Goal: Task Accomplishment & Management: Complete application form

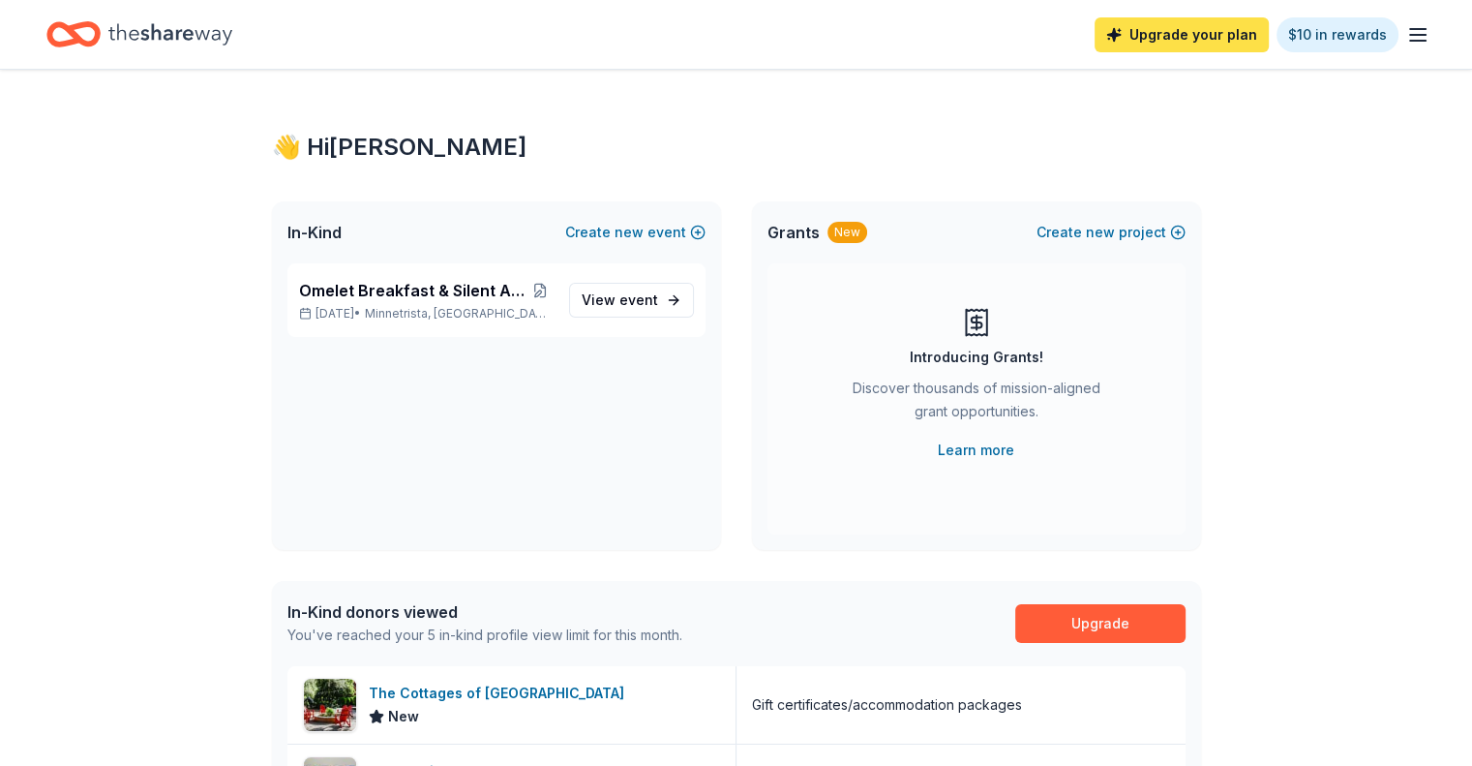
click at [1165, 37] on link "Upgrade your plan" at bounding box center [1182, 34] width 174 height 35
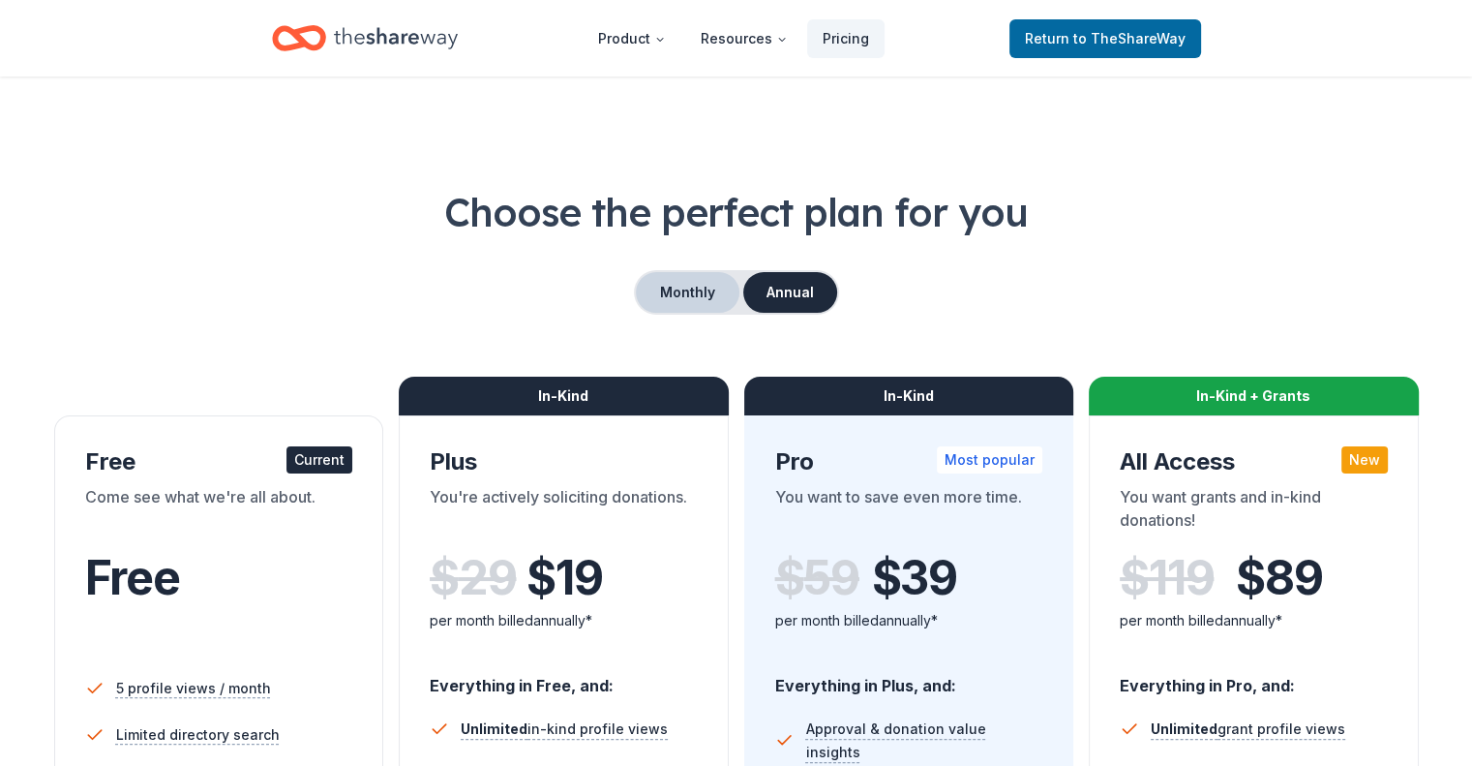
click at [703, 286] on button "Monthly" at bounding box center [688, 292] width 104 height 41
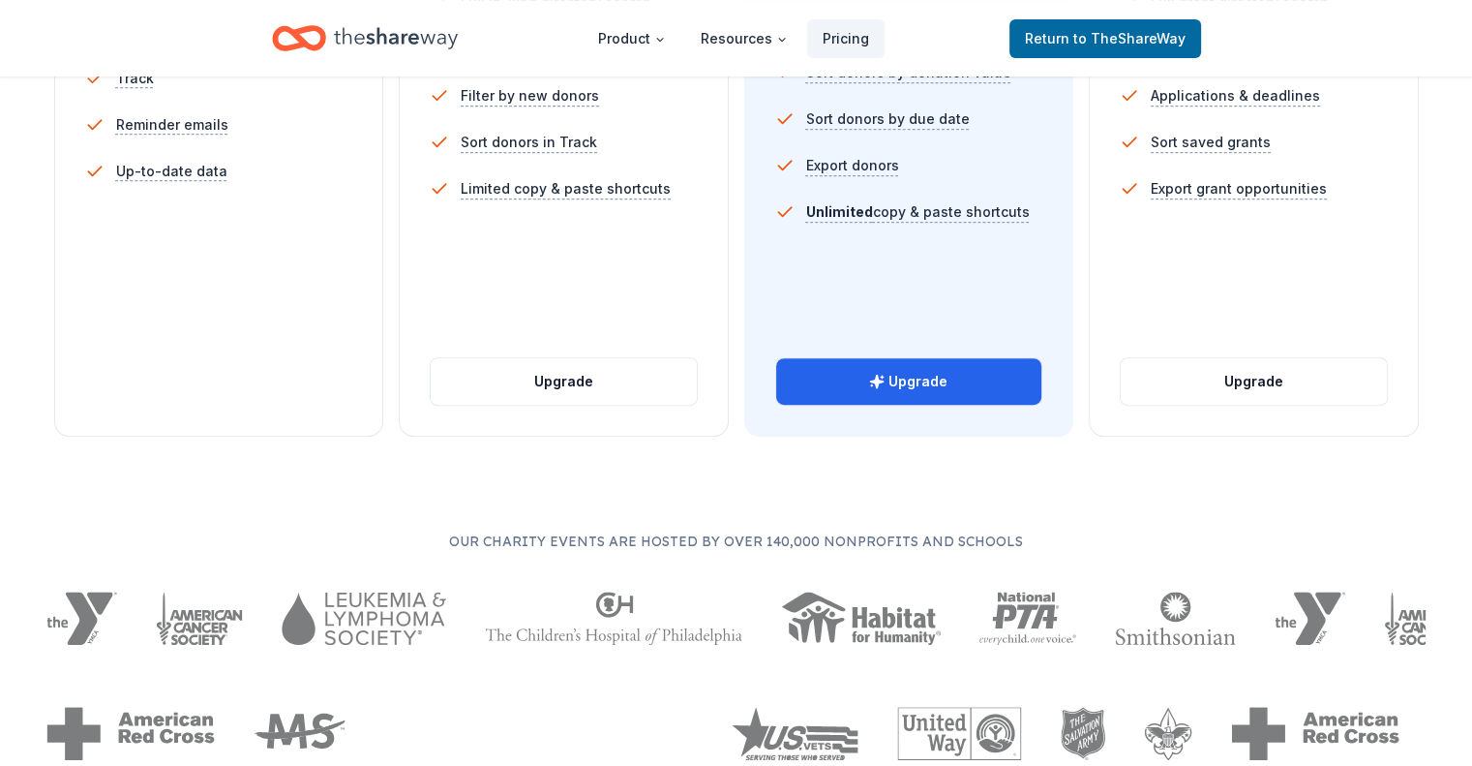
scroll to position [774, 0]
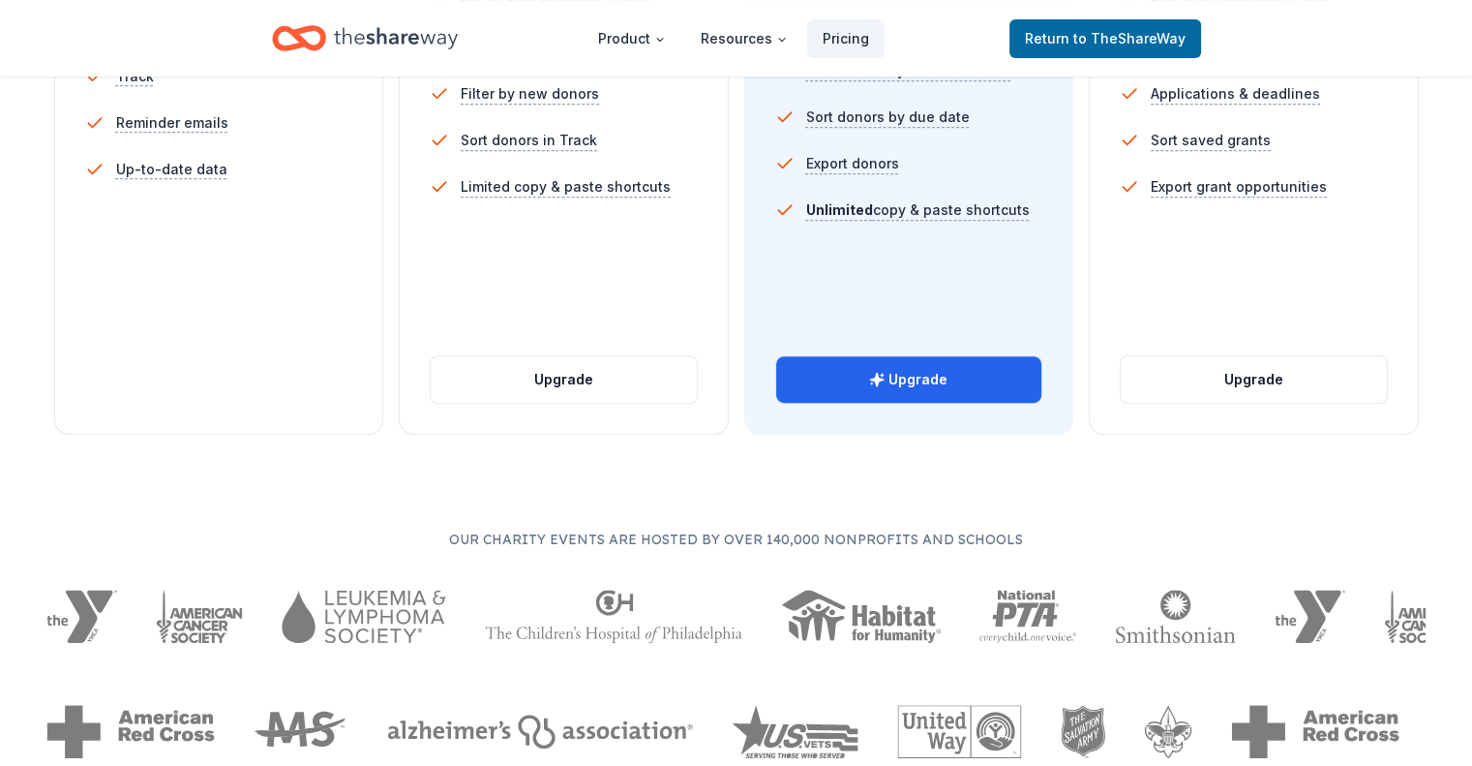
click at [526, 243] on div "Everything in Free, and: Unlimited in-kind profile views Full in-kind directory…" at bounding box center [564, 115] width 268 height 465
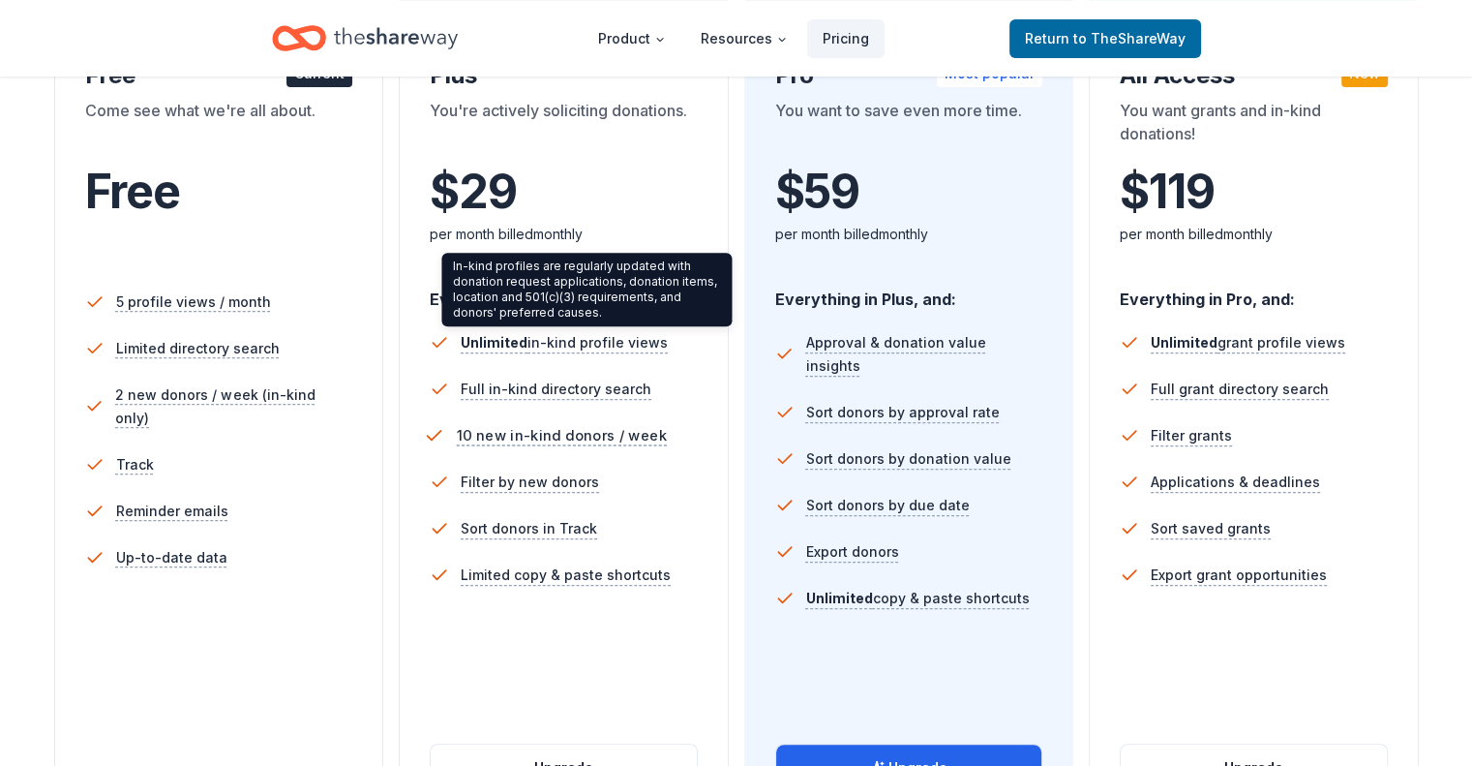
scroll to position [387, 0]
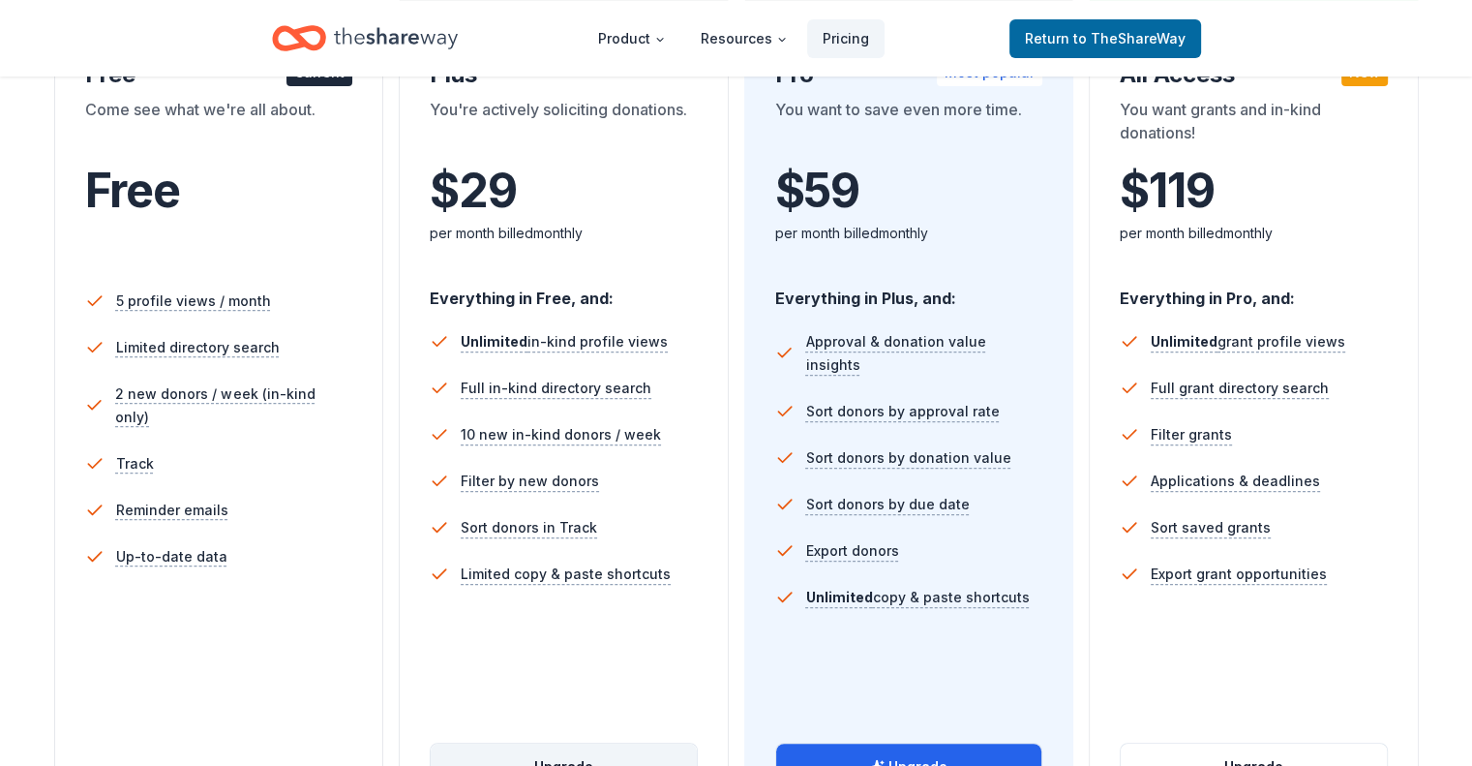
click at [569, 743] on button "Upgrade" at bounding box center [564, 766] width 266 height 46
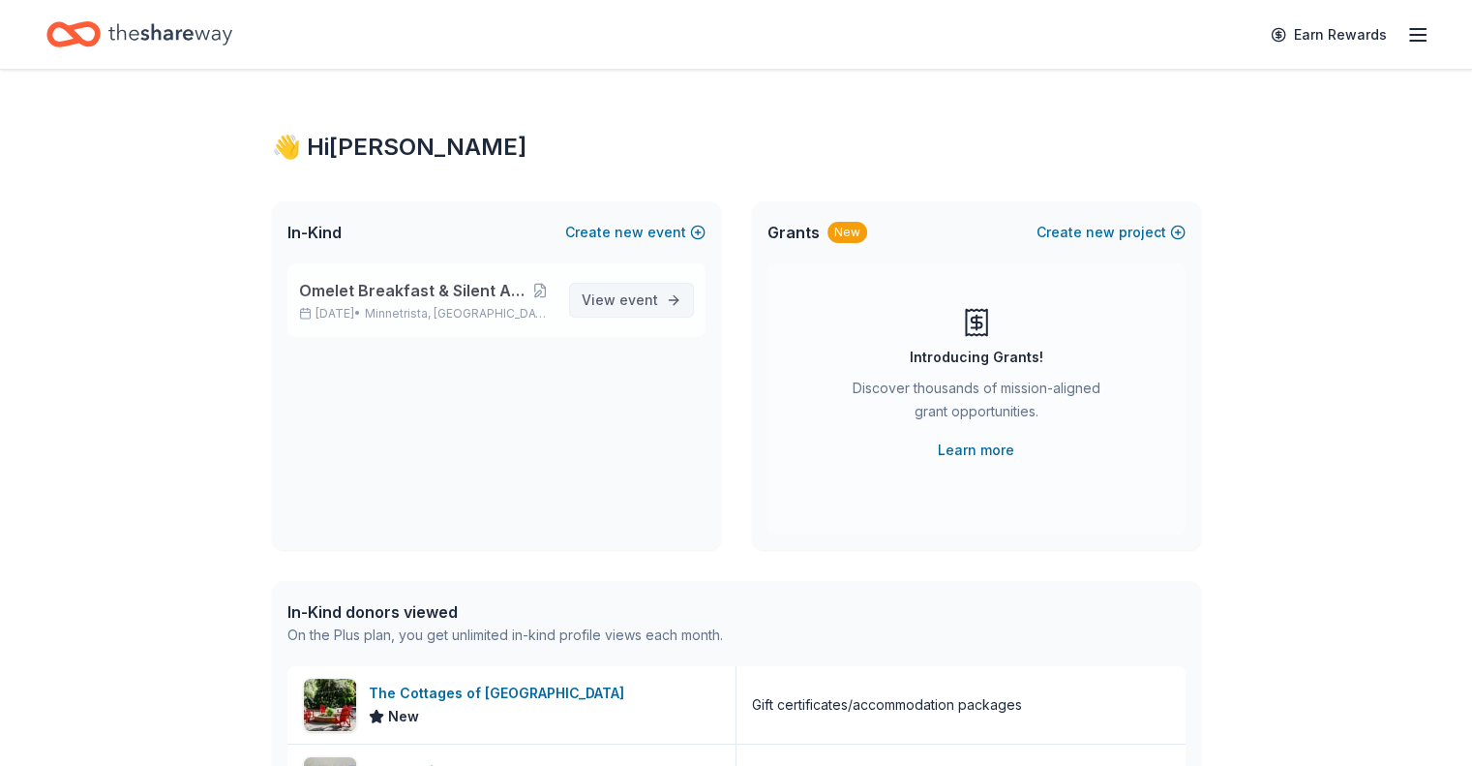
click at [614, 297] on span "View event" at bounding box center [620, 299] width 76 height 23
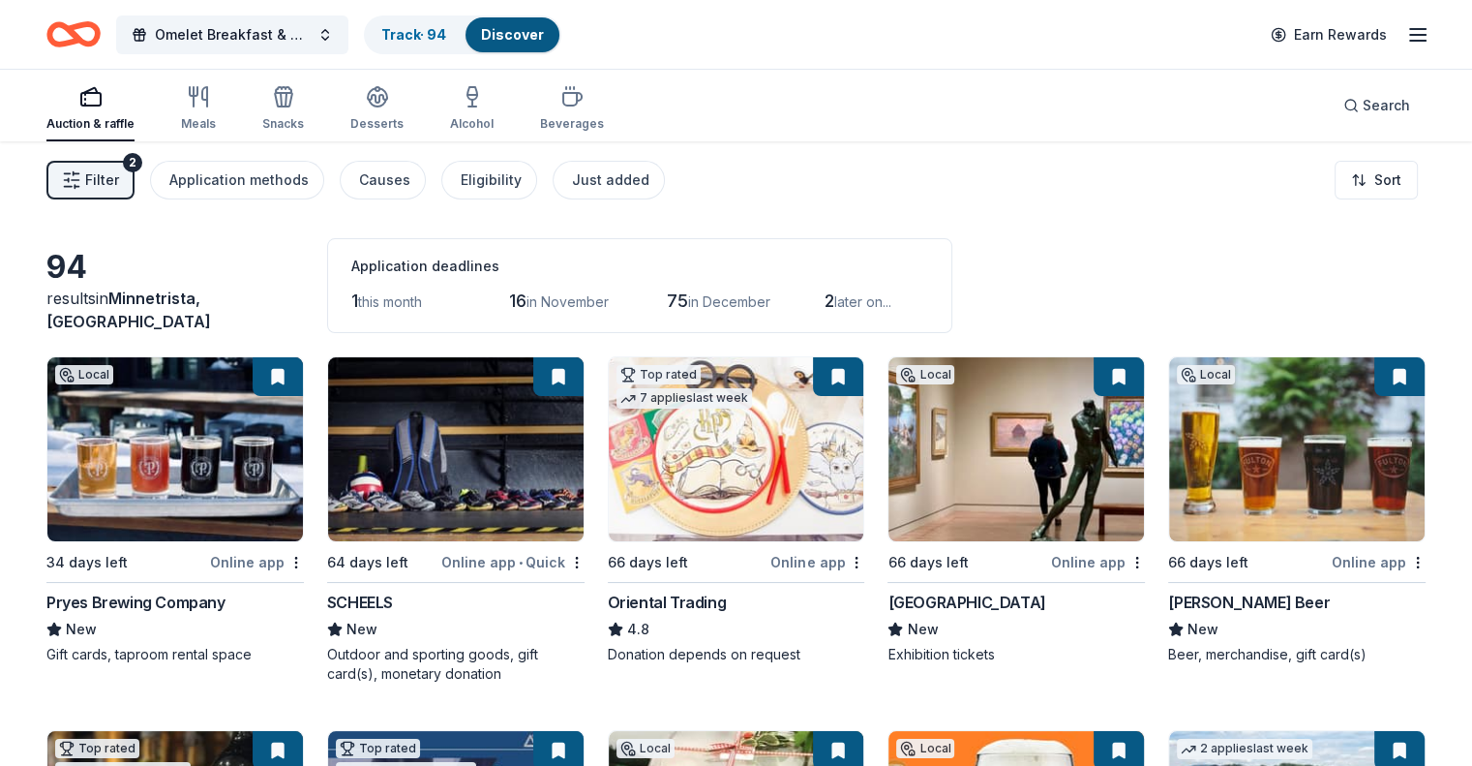
click at [79, 180] on line "button" at bounding box center [76, 180] width 8 height 0
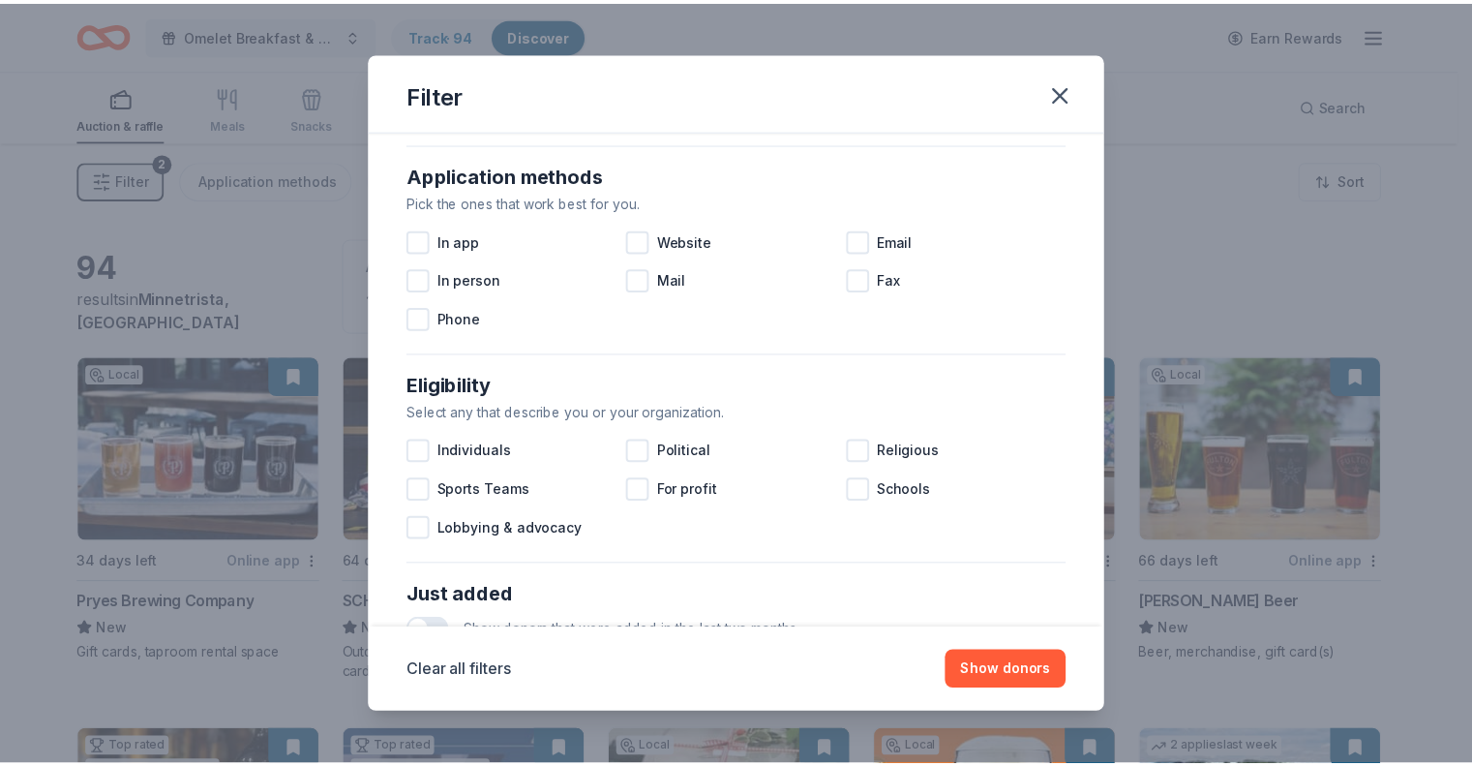
scroll to position [776, 0]
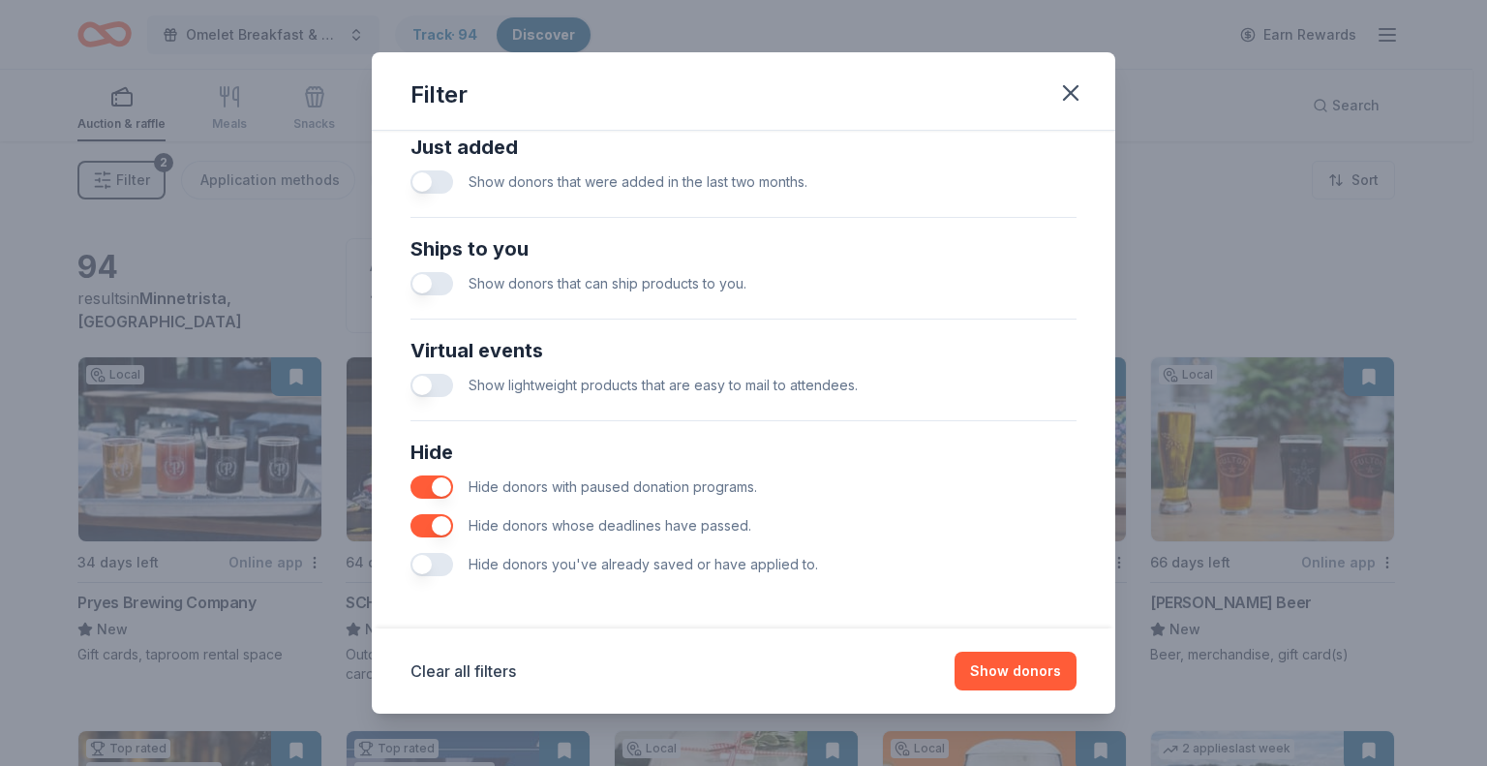
click at [447, 564] on button "button" at bounding box center [431, 564] width 43 height 23
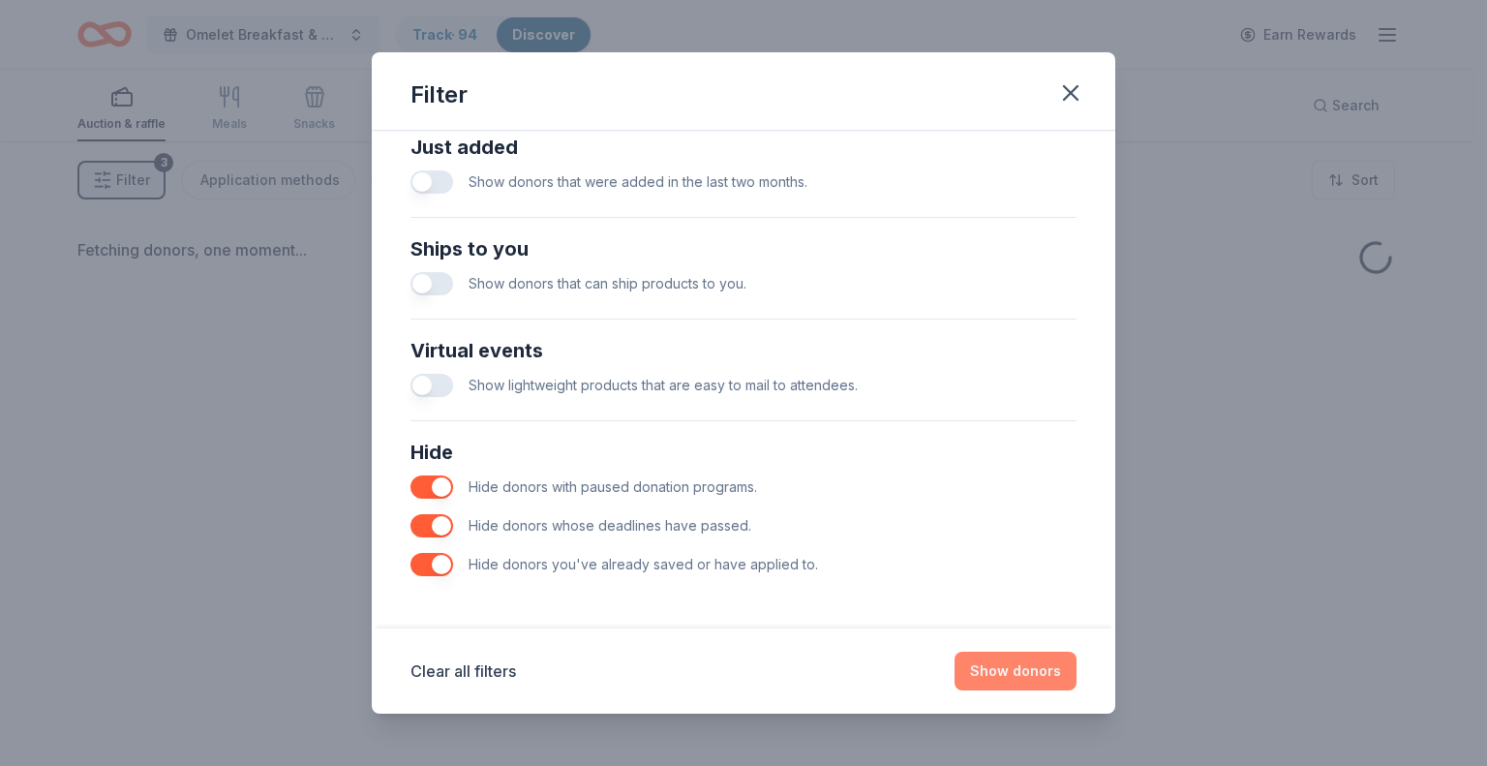
click at [1014, 670] on button "Show donors" at bounding box center [1015, 670] width 122 height 39
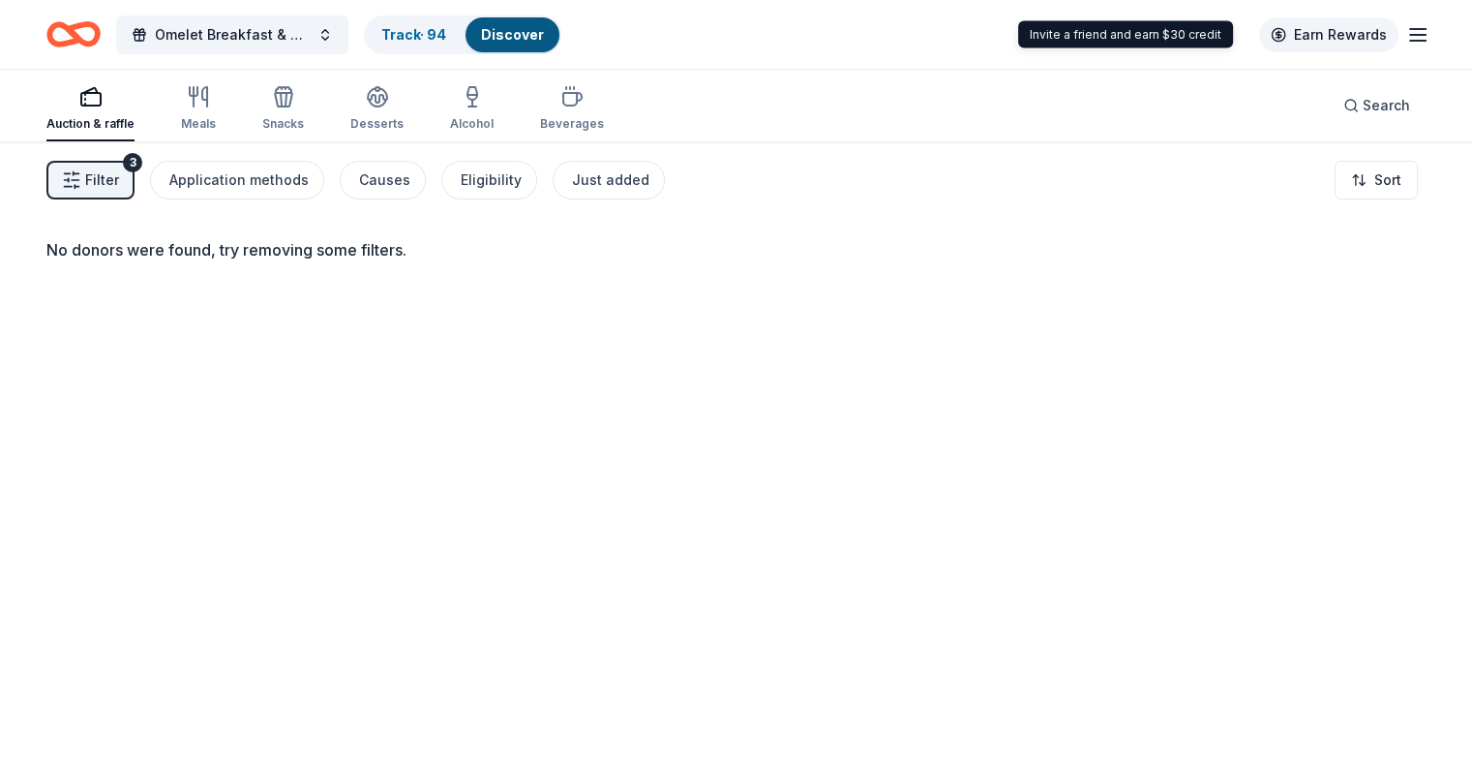
click at [1259, 33] on link "Earn Rewards" at bounding box center [1328, 34] width 139 height 35
click at [1259, 28] on link "Earn Rewards" at bounding box center [1328, 34] width 139 height 35
click at [1340, 40] on link "Earn Rewards" at bounding box center [1328, 34] width 139 height 35
click at [206, 119] on div "Auction & raffle Meals Snacks Desserts Alcohol Beverages" at bounding box center [325, 109] width 558 height 64
click at [210, 100] on icon "button" at bounding box center [198, 96] width 23 height 23
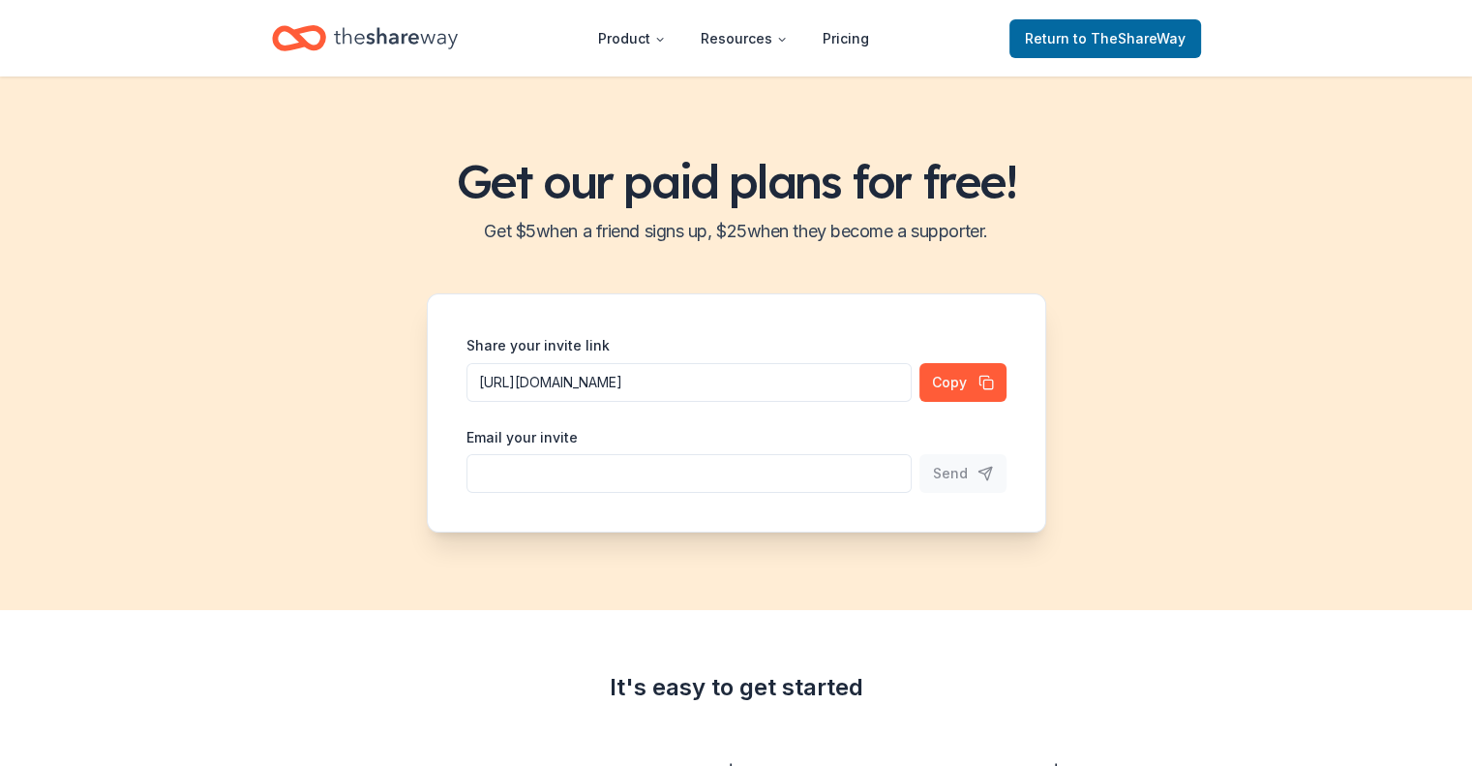
click at [618, 478] on input "Share your invite link" at bounding box center [689, 473] width 445 height 39
click at [1082, 44] on span "to TheShareWay" at bounding box center [1130, 38] width 112 height 16
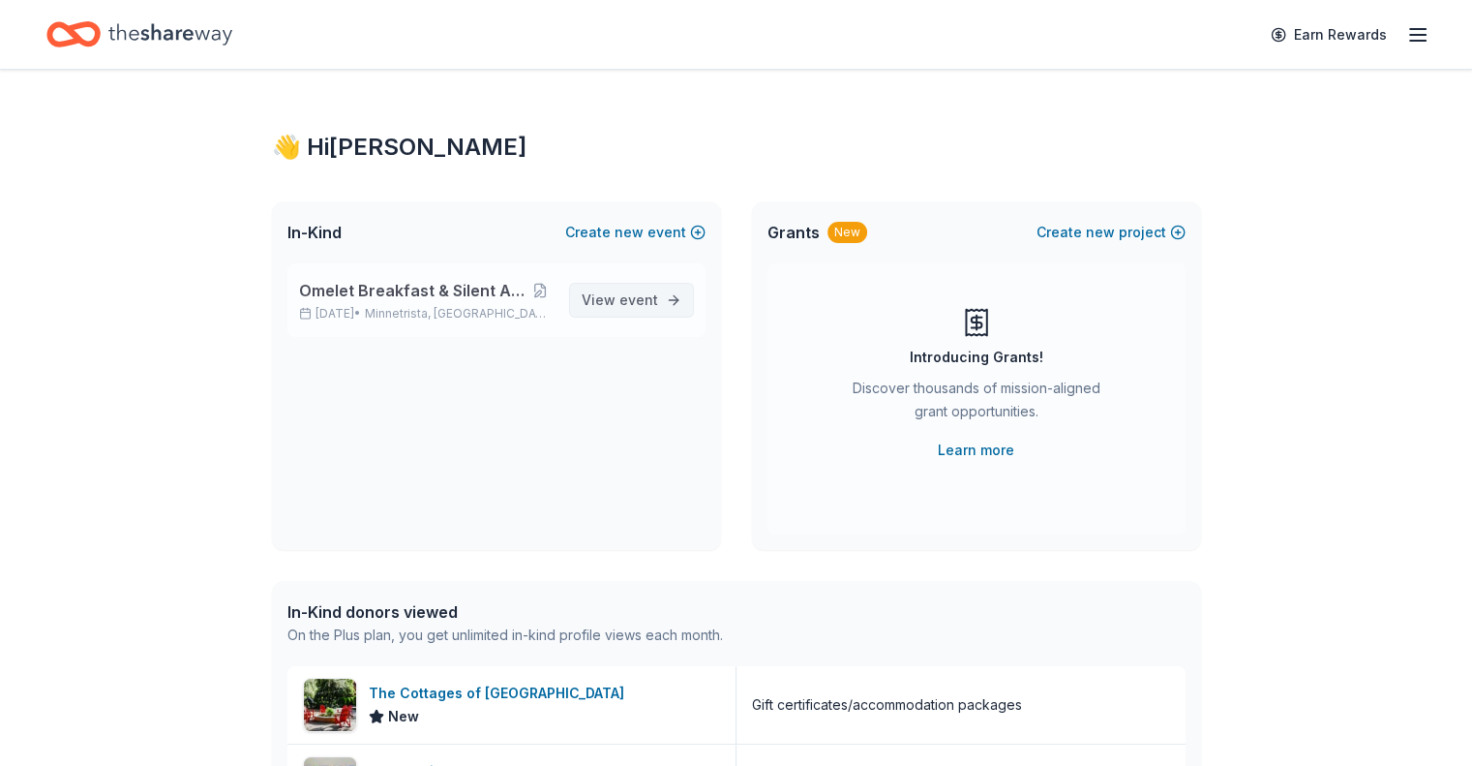
click at [628, 301] on span "event" at bounding box center [639, 299] width 39 height 16
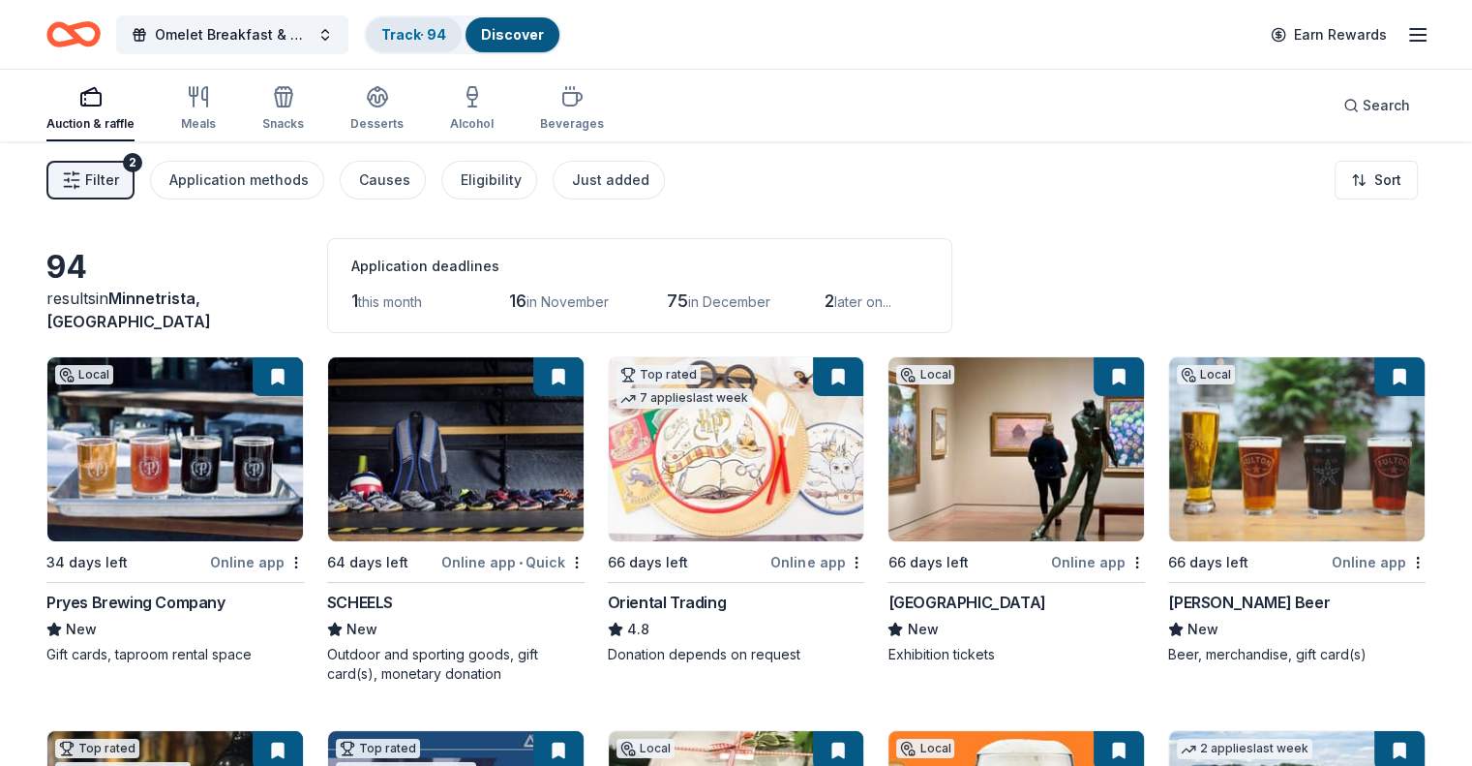
click at [446, 35] on link "Track · 94" at bounding box center [413, 34] width 65 height 16
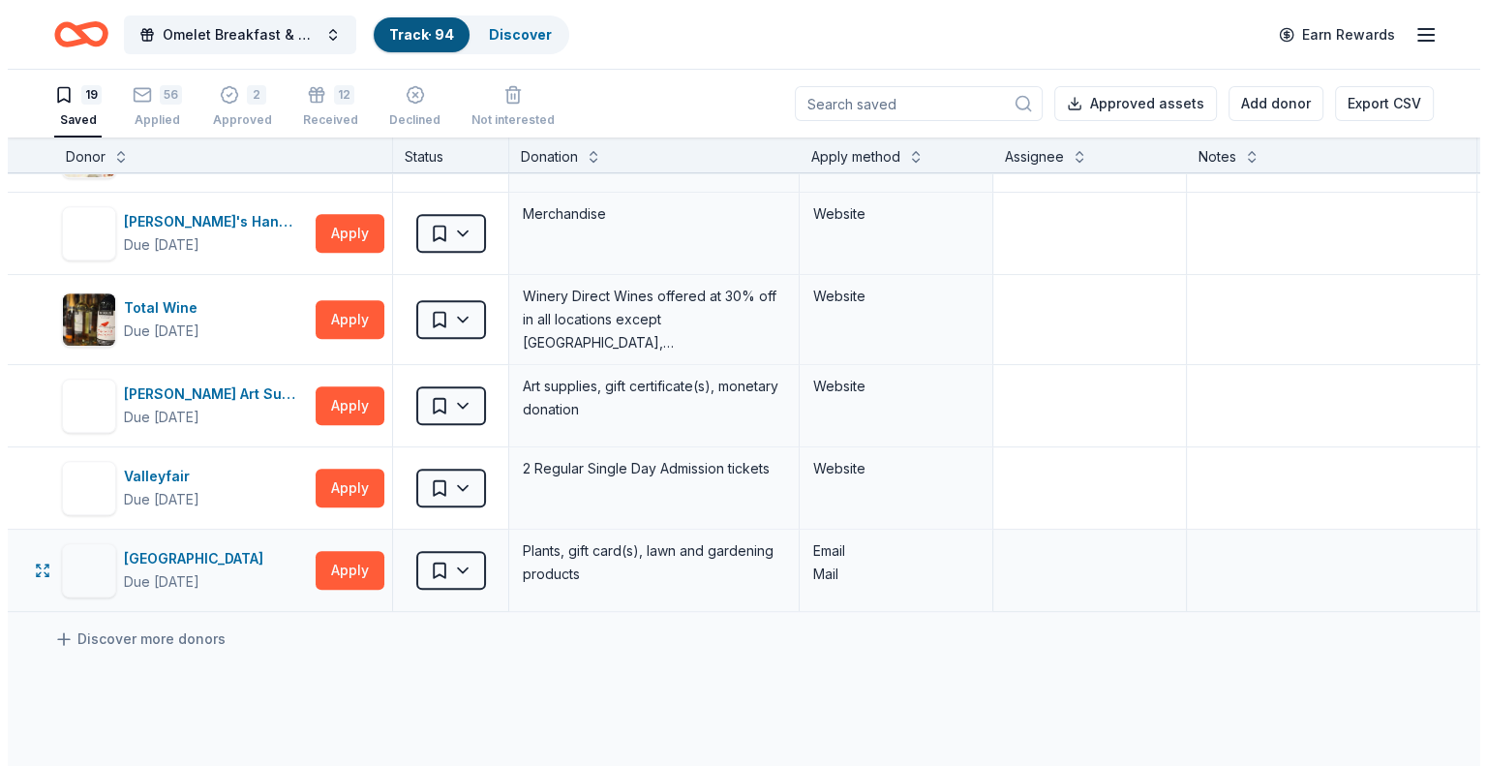
scroll to position [1158, 0]
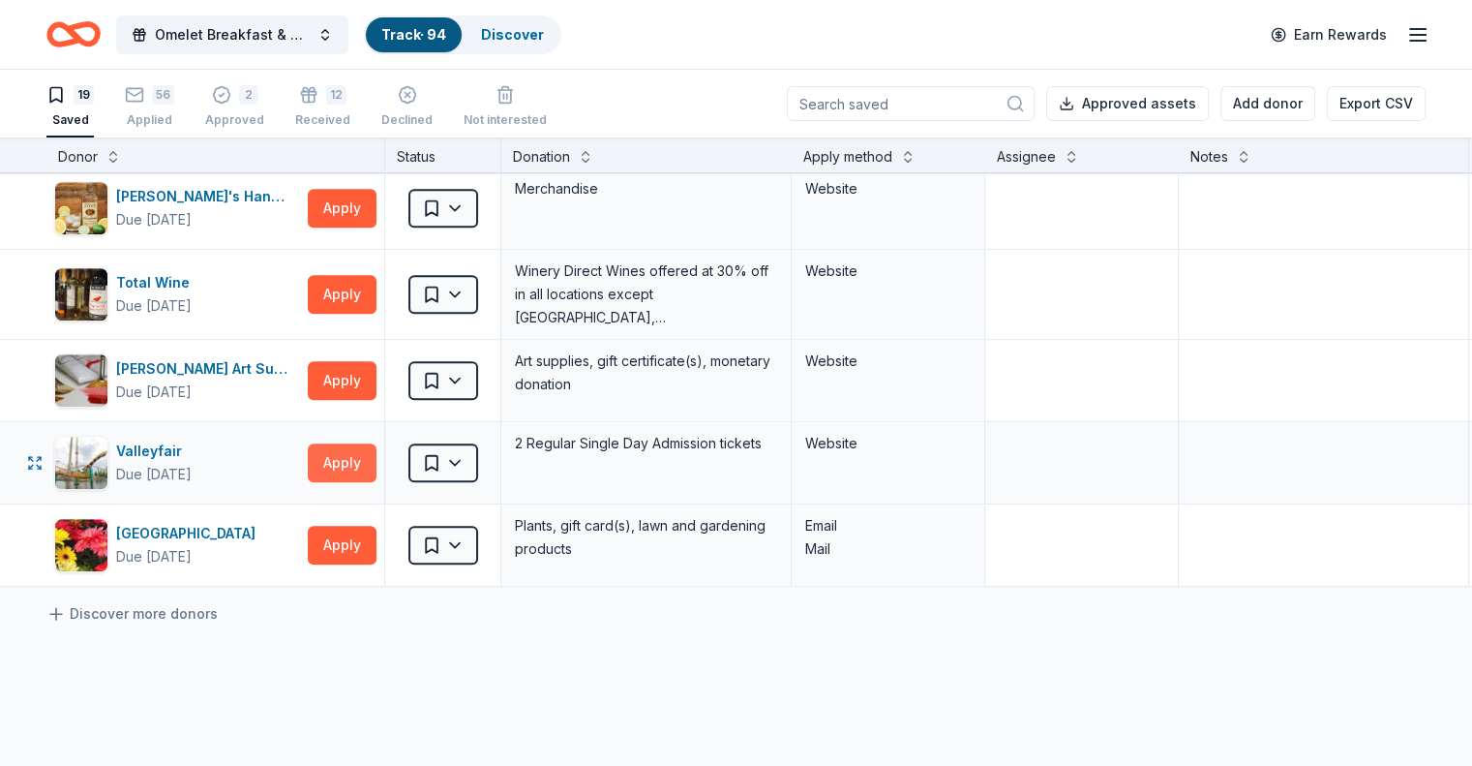
click at [375, 462] on button "Apply" at bounding box center [342, 462] width 69 height 39
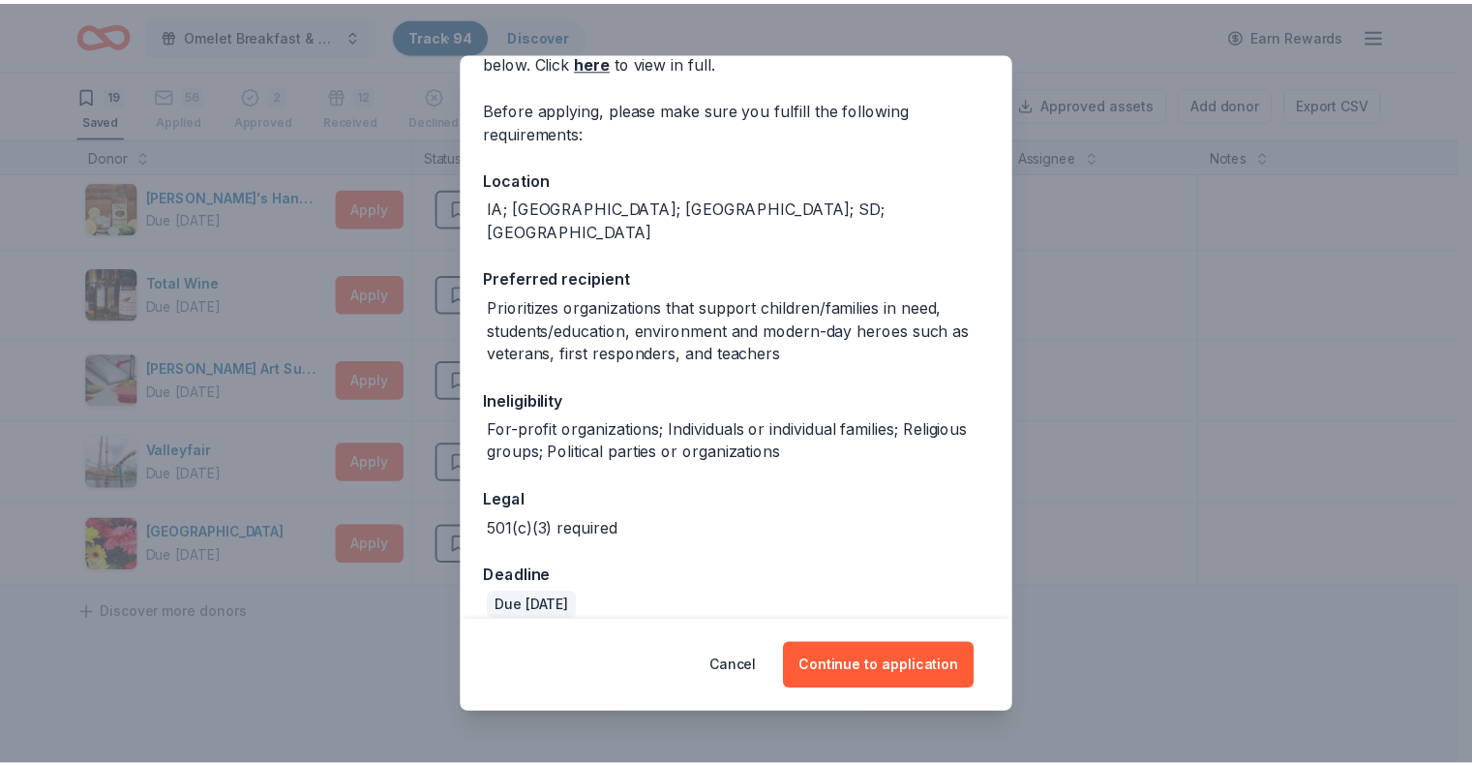
scroll to position [269, 0]
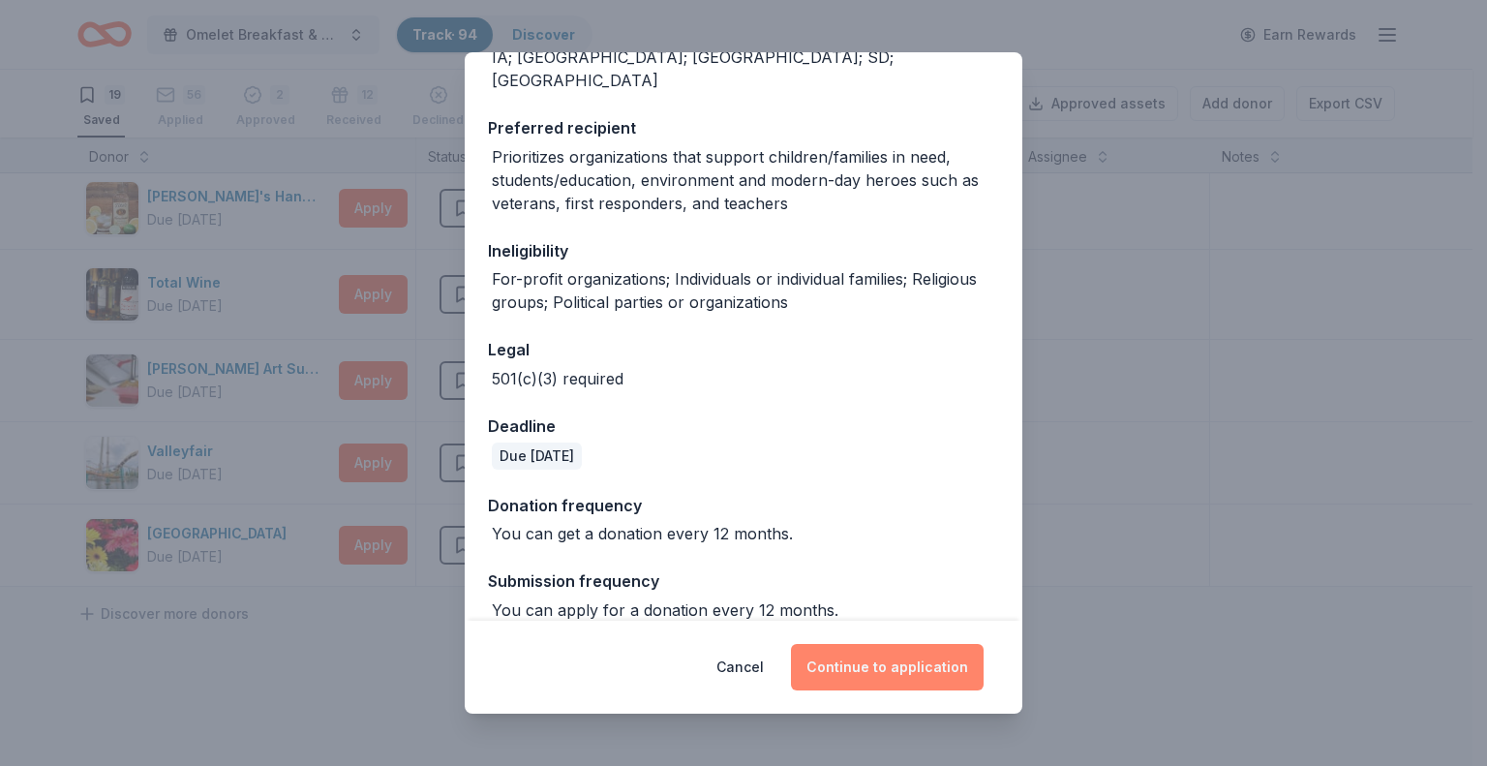
click at [889, 669] on button "Continue to application" at bounding box center [887, 667] width 193 height 46
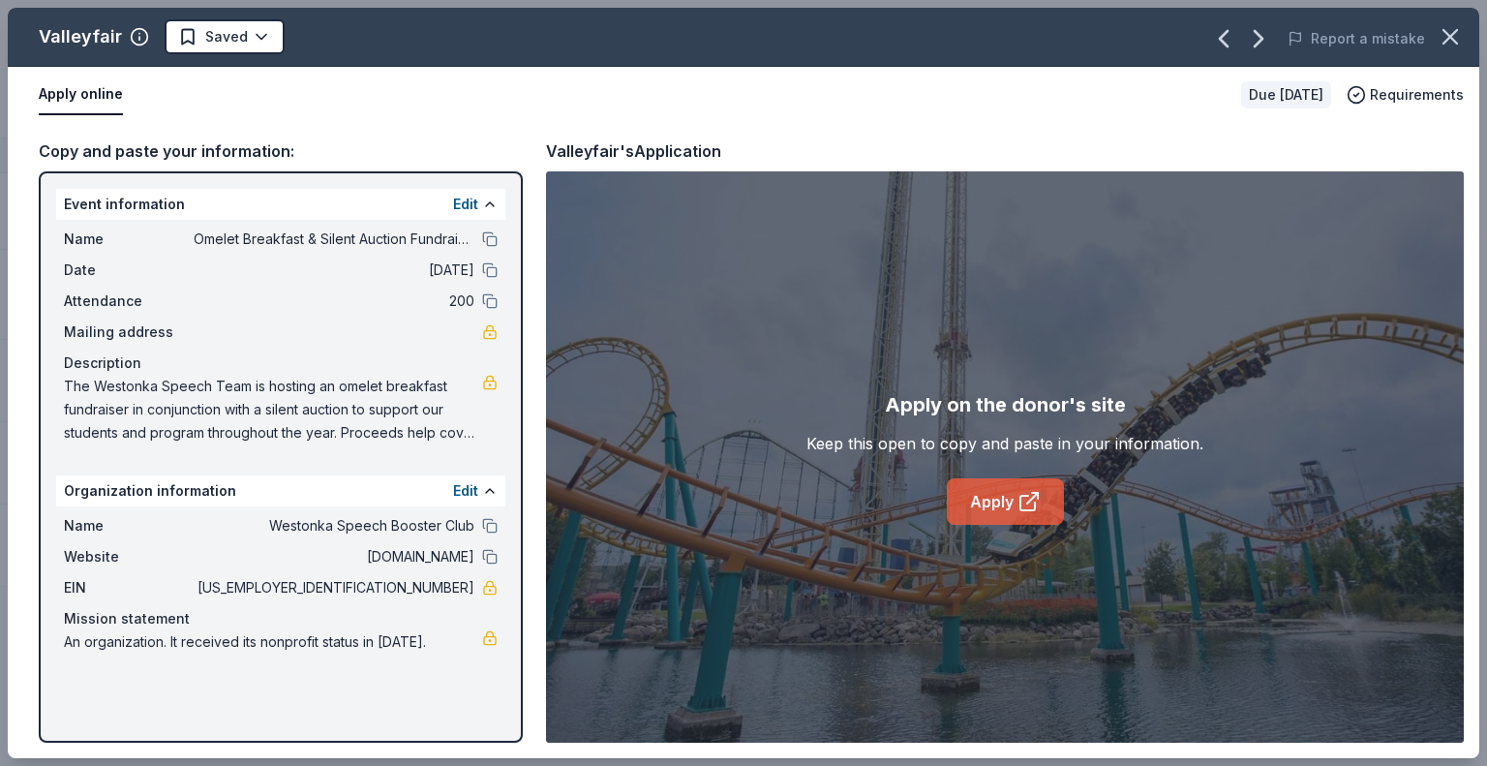
click at [1023, 499] on icon at bounding box center [1028, 501] width 23 height 23
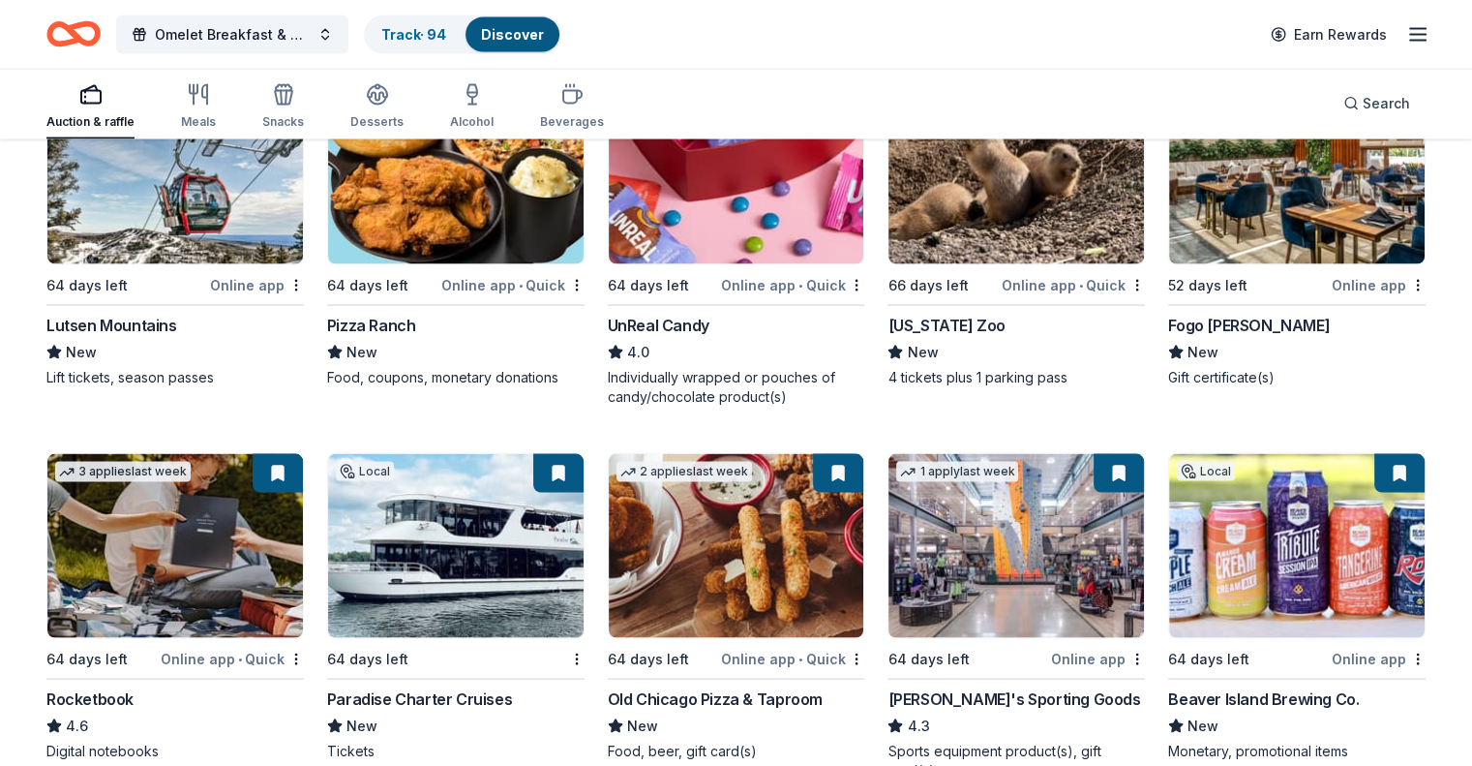
scroll to position [4122, 0]
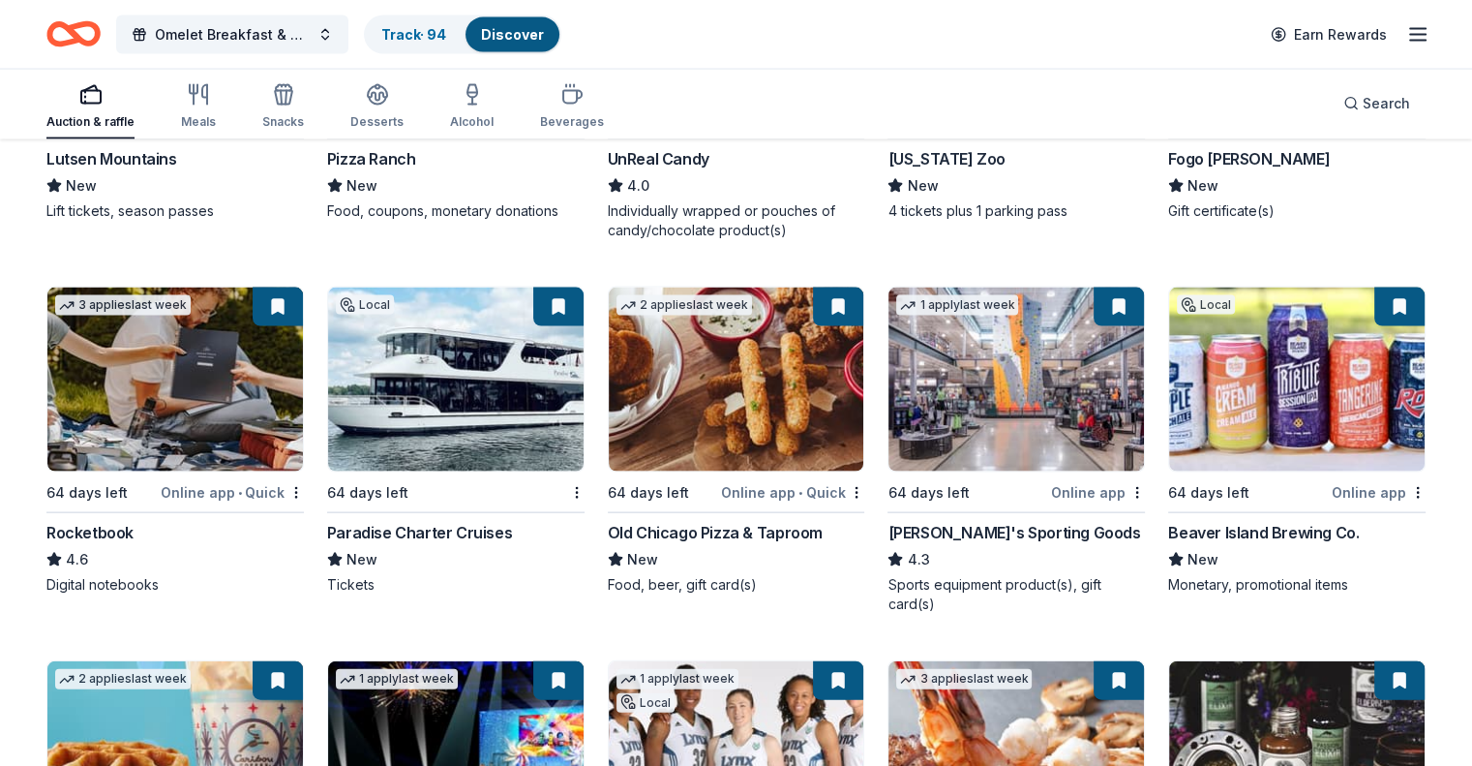
click at [426, 380] on img at bounding box center [456, 380] width 256 height 184
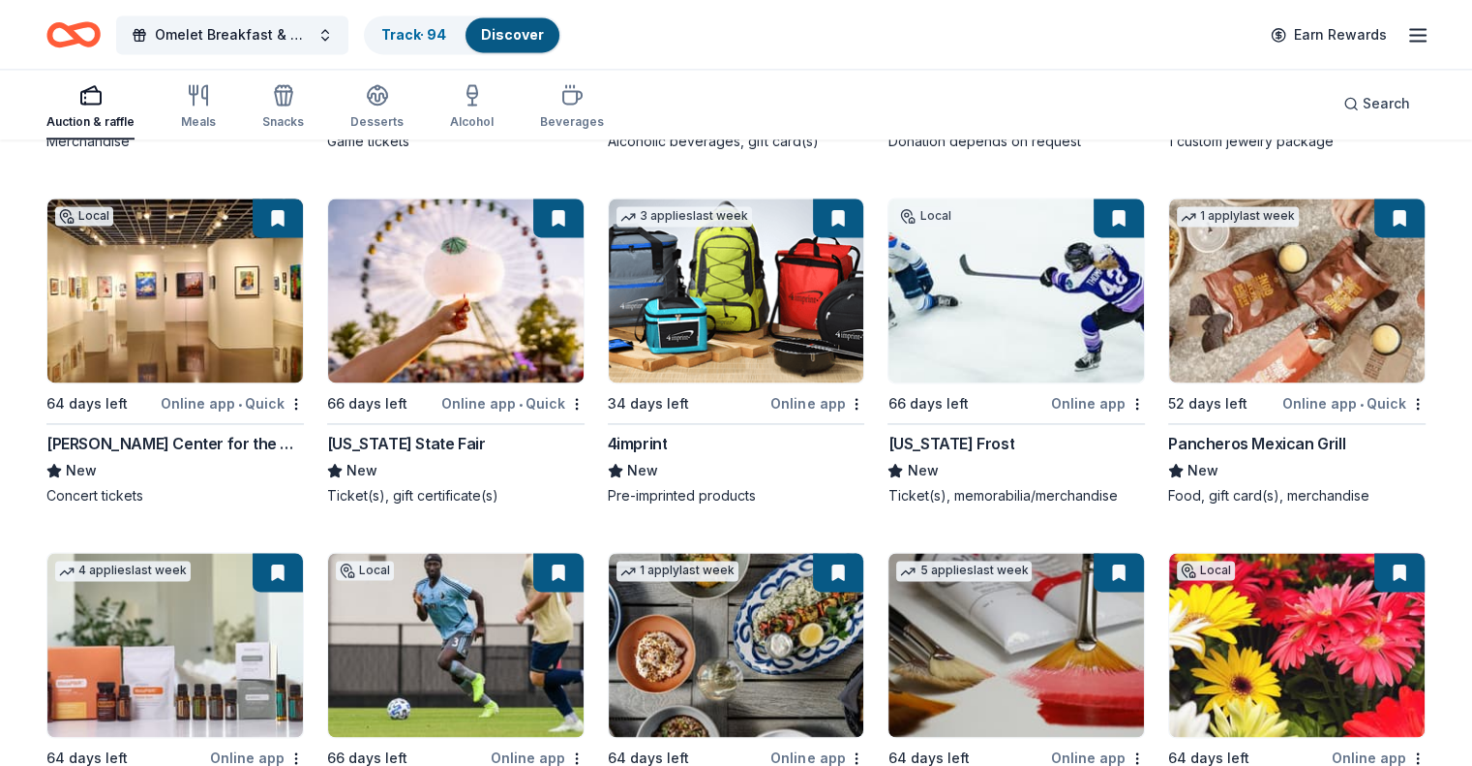
scroll to position [2670, 0]
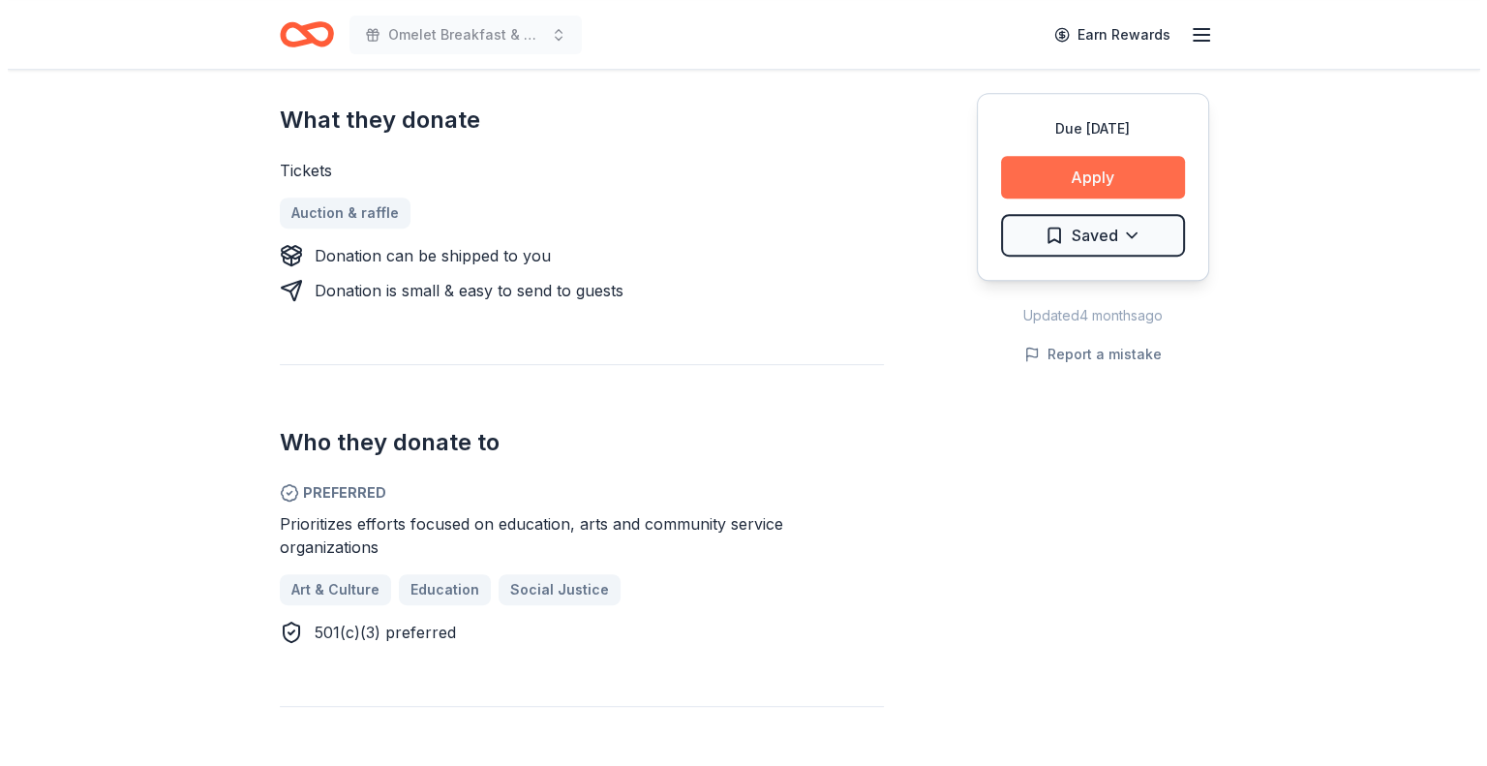
scroll to position [581, 0]
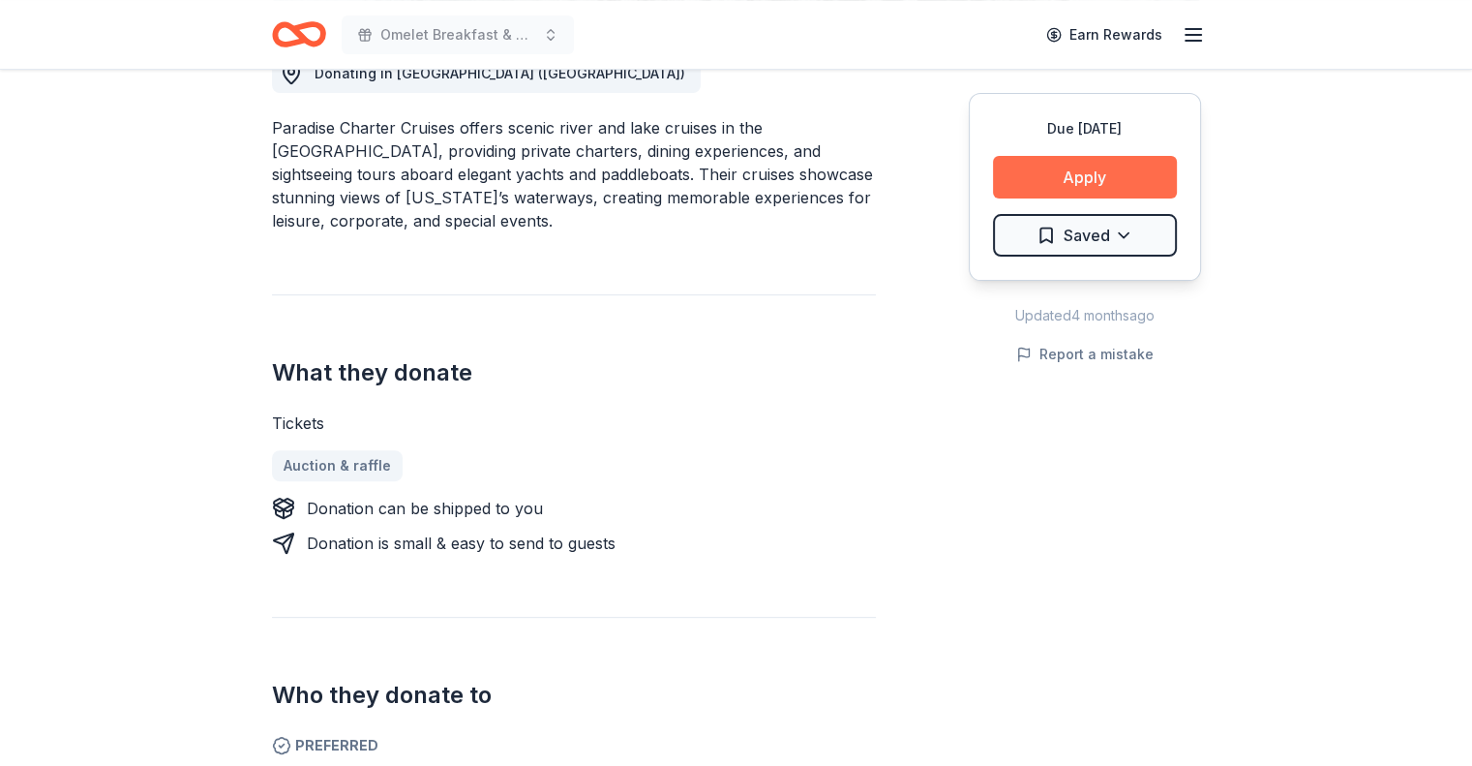
click at [1095, 169] on button "Apply" at bounding box center [1085, 177] width 184 height 43
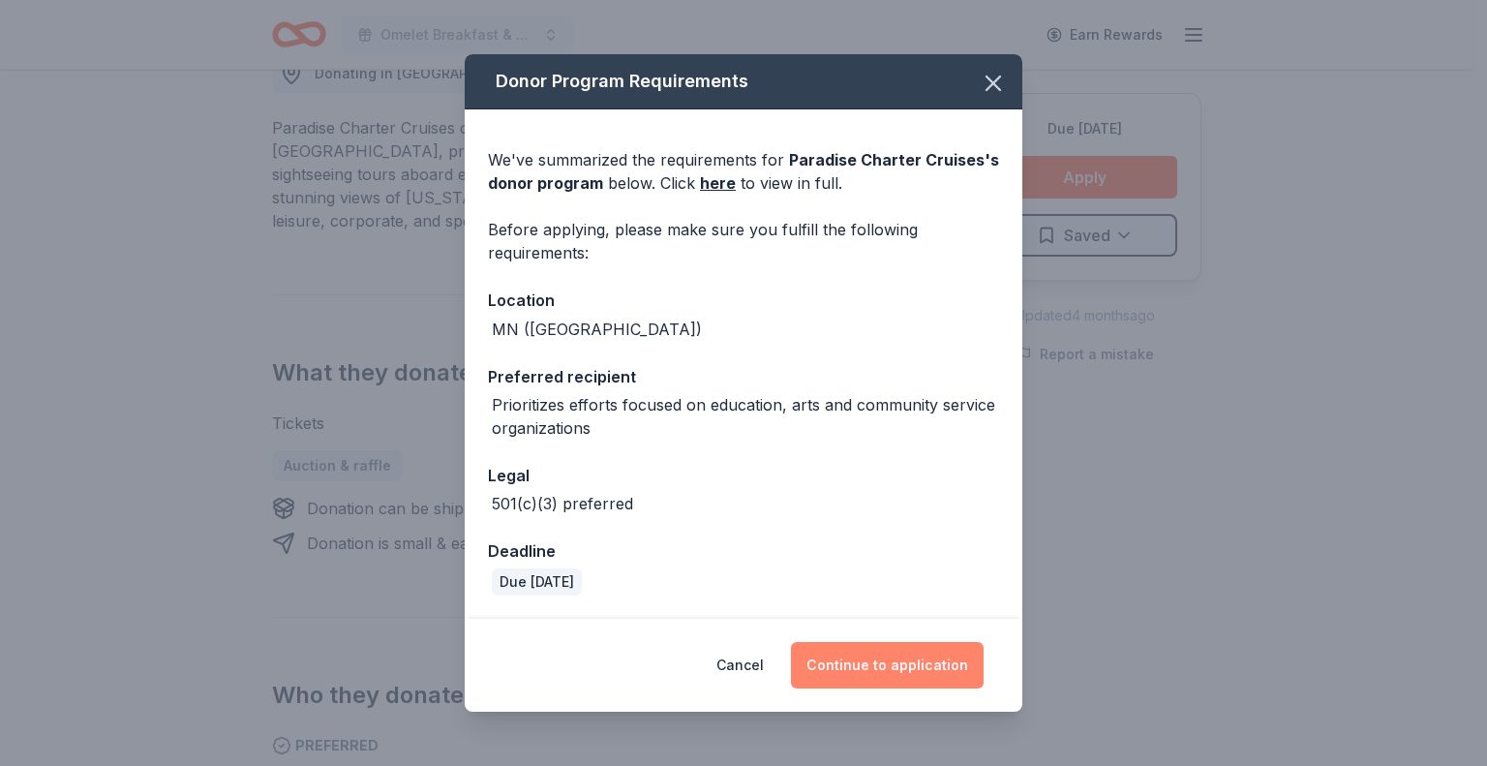
click at [865, 666] on button "Continue to application" at bounding box center [887, 665] width 193 height 46
